Goal: Book appointment/travel/reservation

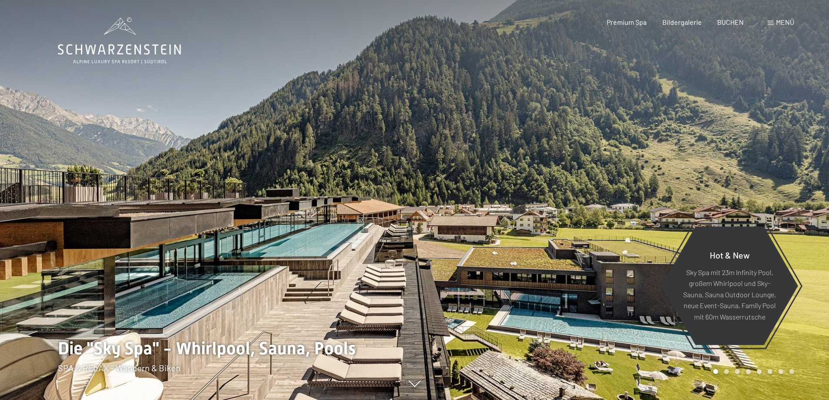
click at [779, 23] on span "Menü" at bounding box center [785, 22] width 18 height 8
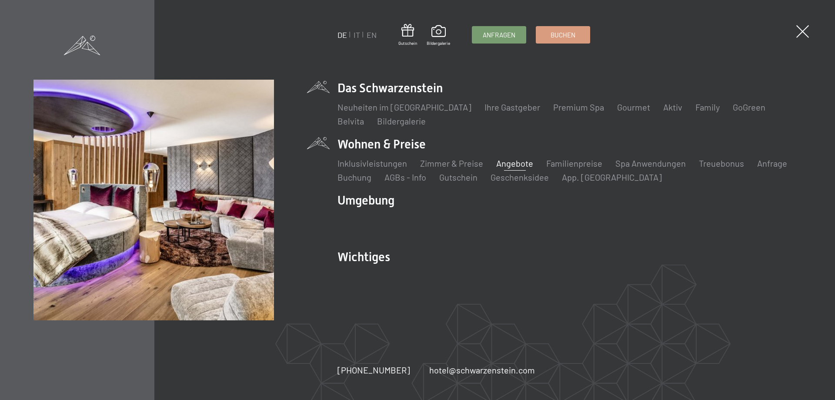
click at [511, 166] on link "Angebote" at bounding box center [514, 163] width 37 height 10
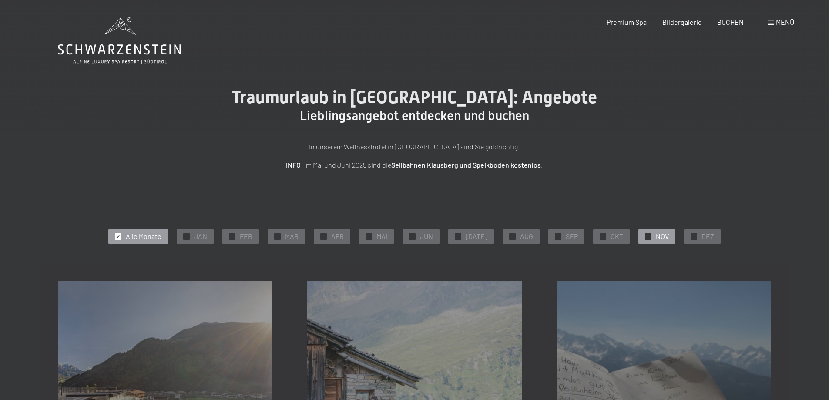
click at [661, 233] on span "NOV" at bounding box center [662, 236] width 13 height 10
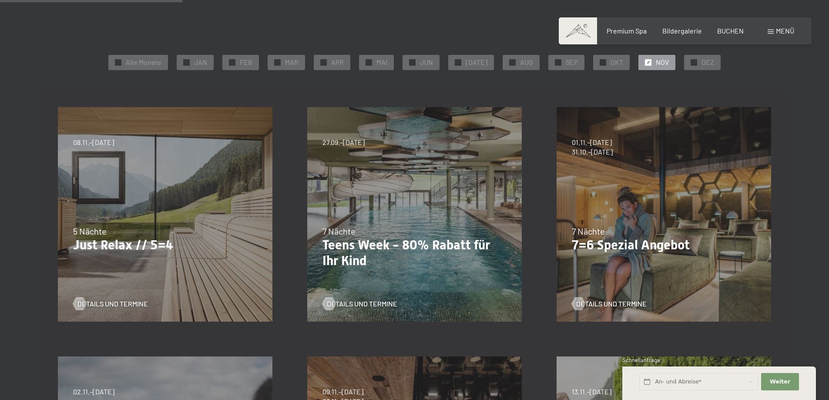
scroll to position [435, 0]
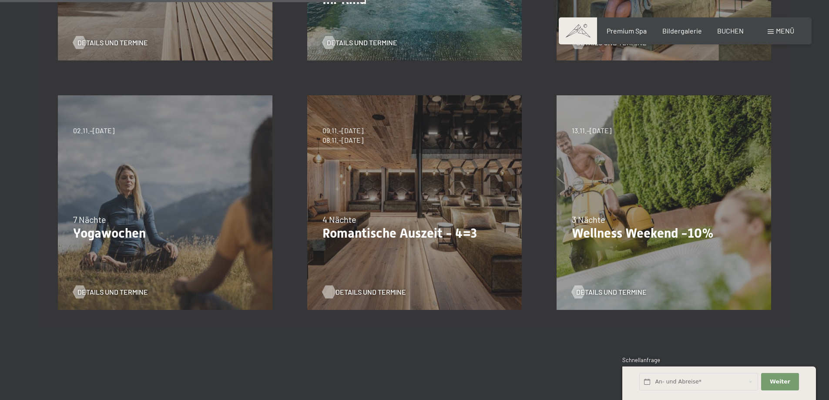
click at [354, 288] on span "Details und Termine" at bounding box center [370, 292] width 70 height 10
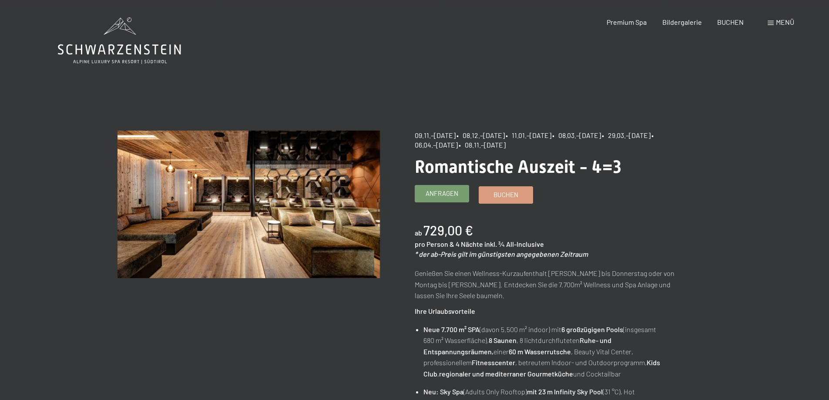
click at [442, 195] on span "Anfragen" at bounding box center [442, 193] width 33 height 9
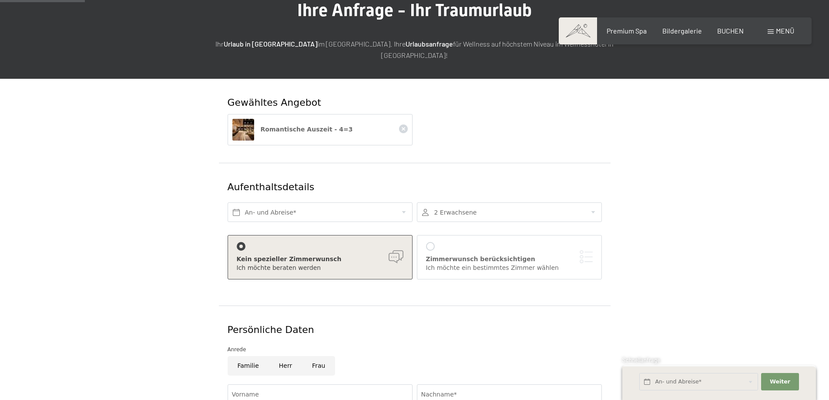
scroll to position [131, 0]
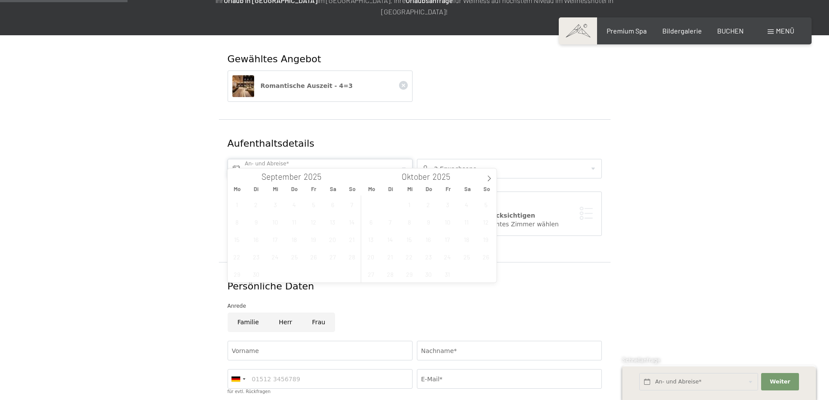
click at [322, 159] on input "text" at bounding box center [320, 169] width 185 height 20
click at [485, 178] on span at bounding box center [489, 175] width 15 height 15
click at [373, 242] on span "10" at bounding box center [370, 239] width 17 height 17
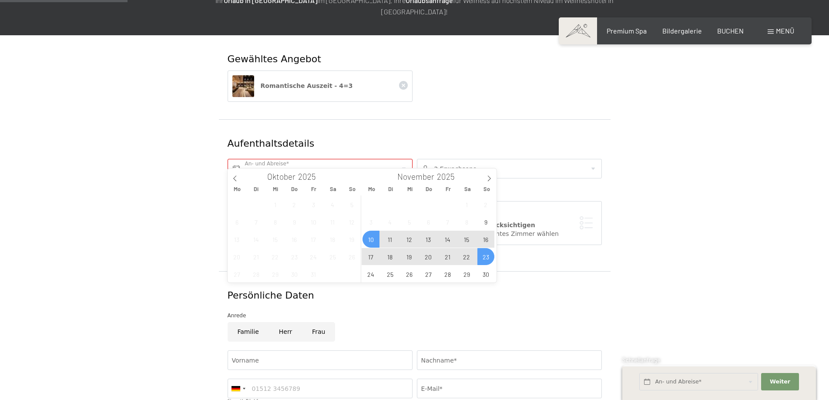
click at [489, 261] on span "23" at bounding box center [485, 256] width 17 height 17
type input "Mo. 10.11.2025 - So. 23.11.2025"
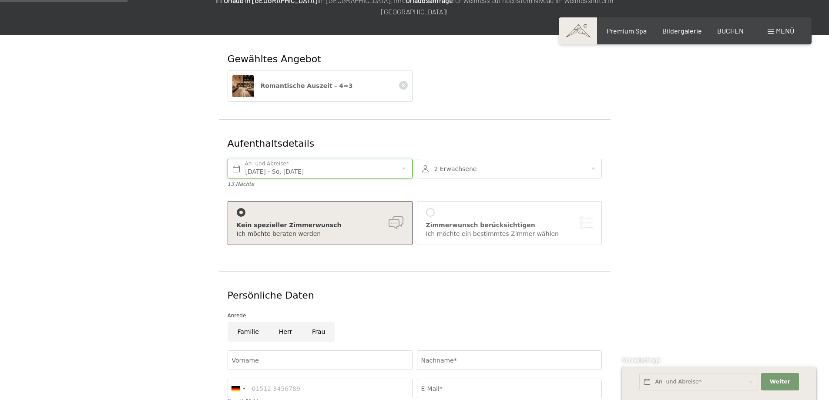
scroll to position [218, 0]
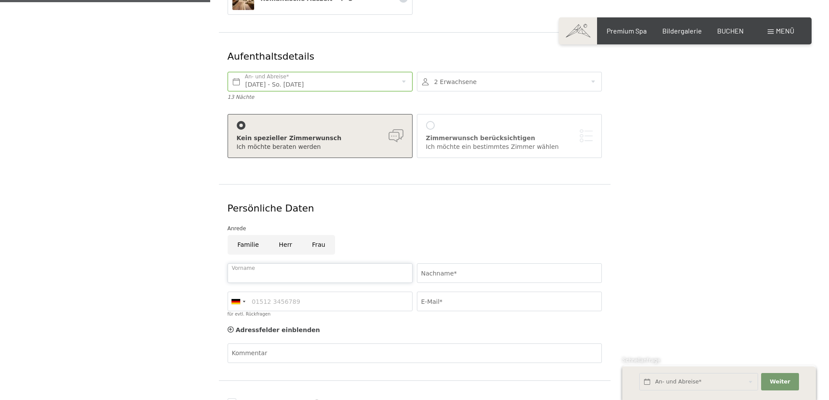
click at [273, 264] on input "Vorname" at bounding box center [320, 273] width 185 height 20
type input "Barbara"
click at [421, 263] on input "Nachname*" at bounding box center [509, 273] width 185 height 20
type input "Chraust"
click at [331, 292] on input "für evtl. Rückfragen" at bounding box center [320, 302] width 185 height 20
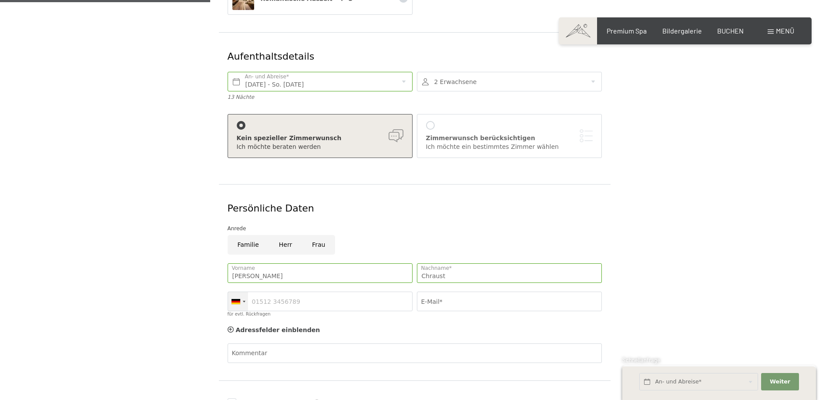
click at [244, 301] on div at bounding box center [244, 302] width 3 height 2
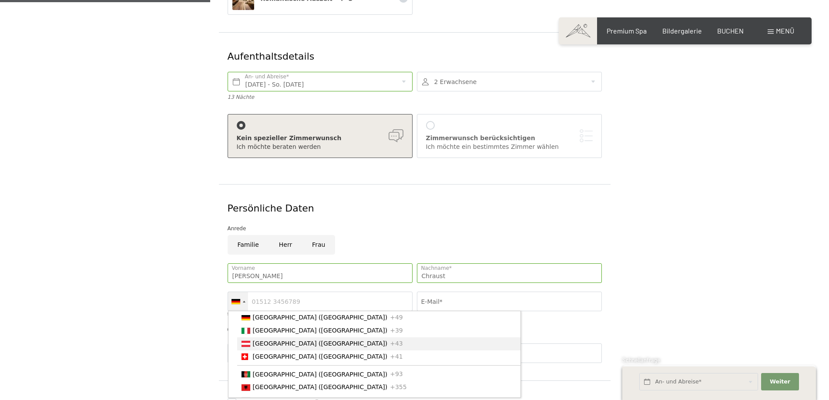
click at [249, 341] on div "List of countries" at bounding box center [245, 344] width 9 height 6
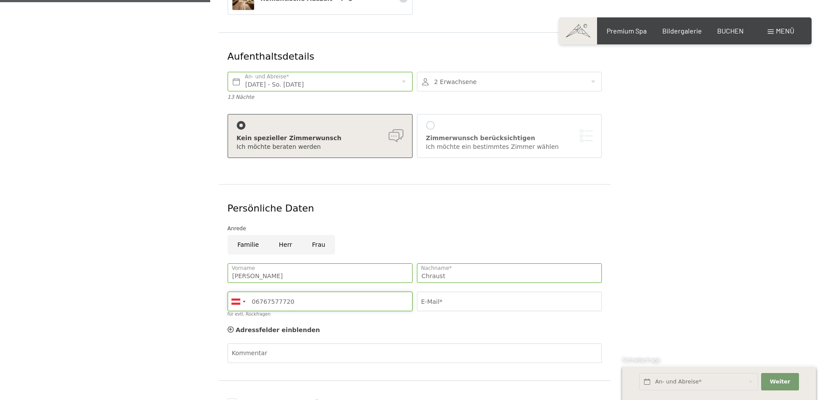
type input "06767577720"
click at [459, 296] on input "E-Mail*" at bounding box center [509, 302] width 185 height 20
type input "b.chraust@hotmail.com"
click at [426, 322] on div "Adressfelder einblenden Adressfelder ausblenden" at bounding box center [414, 330] width 379 height 17
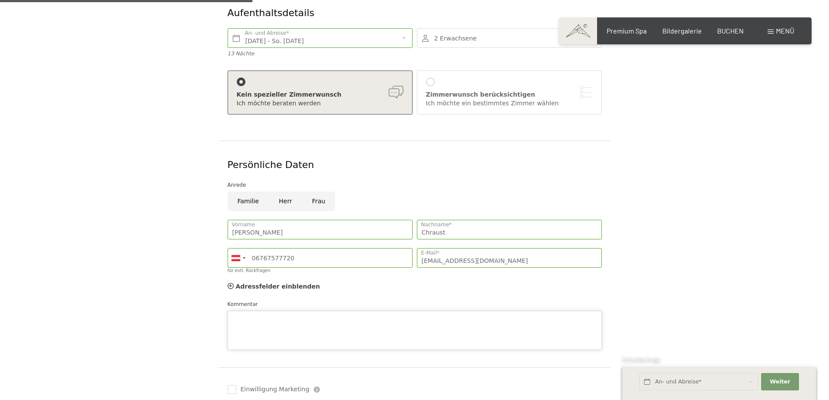
click at [259, 300] on div "Kommentar" at bounding box center [415, 325] width 374 height 50
click at [278, 324] on textarea "Hätten sie in dieser zeit etwas frei. Bitte um Angebot. VIelen Dank. MFG Barbar…" at bounding box center [415, 330] width 374 height 39
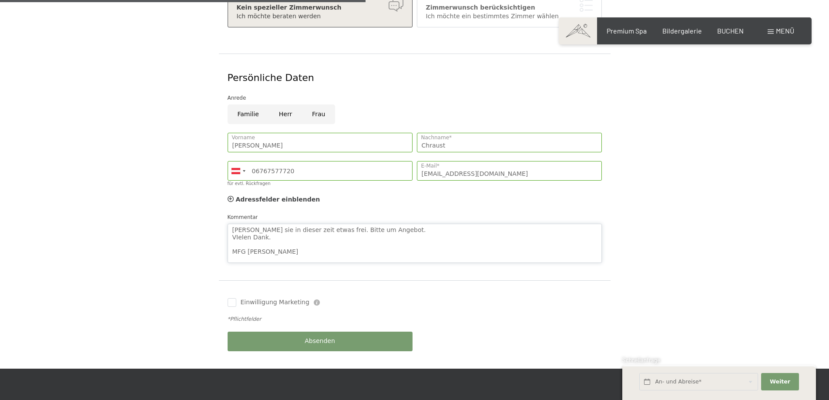
scroll to position [435, 0]
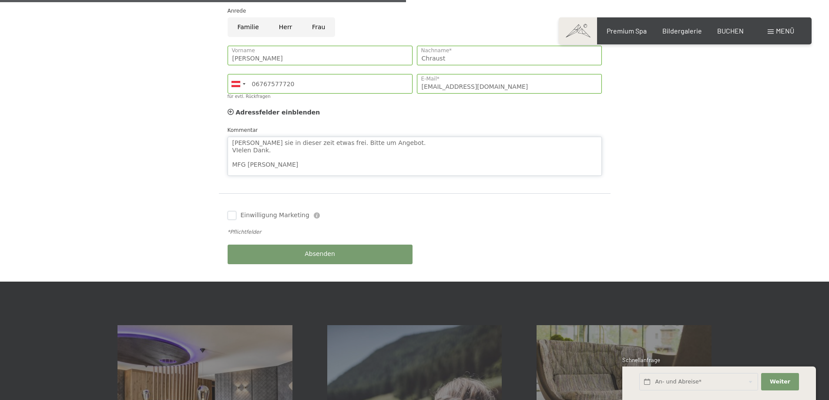
type textarea "Hätten sie in dieser zeit etwas frei. Bitte um Angebot. VIelen Dank. MFG Barbar…"
click at [231, 211] on input "Einwilligung Marketing" at bounding box center [232, 215] width 9 height 9
checkbox input "true"
click at [314, 250] on span "Absenden" at bounding box center [320, 254] width 30 height 9
